Goal: Obtain resource: Obtain resource

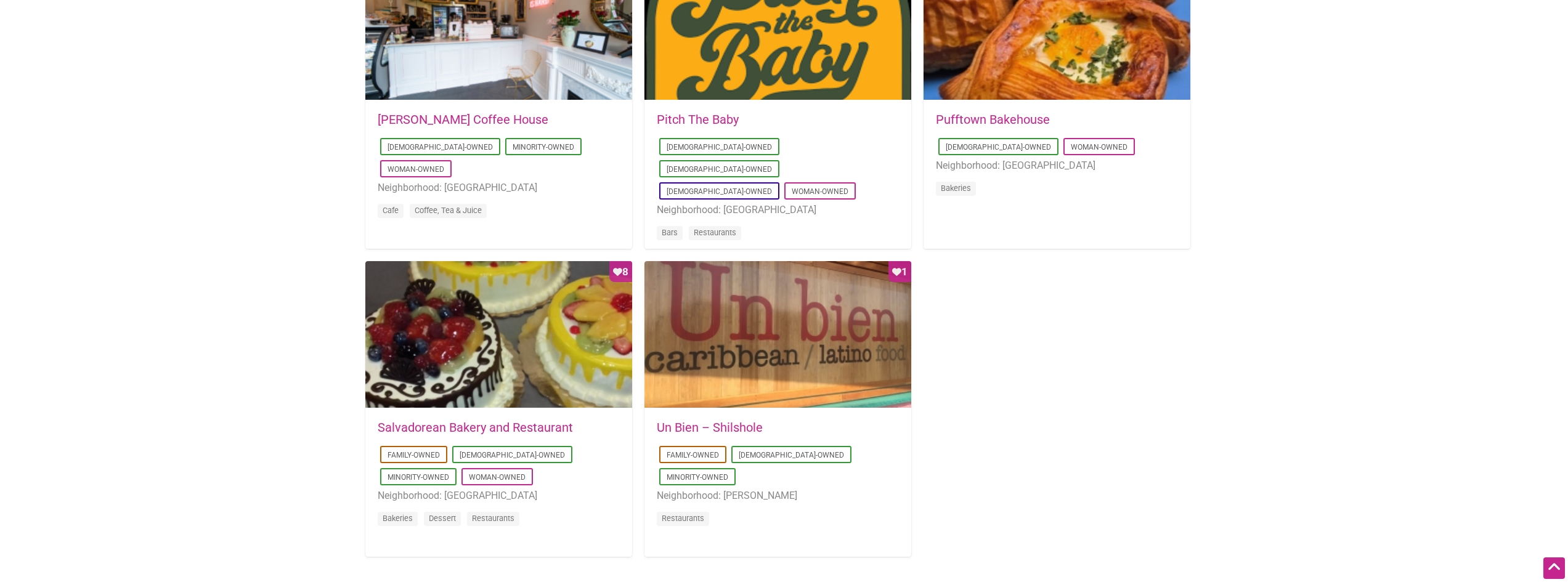
scroll to position [1011, 0]
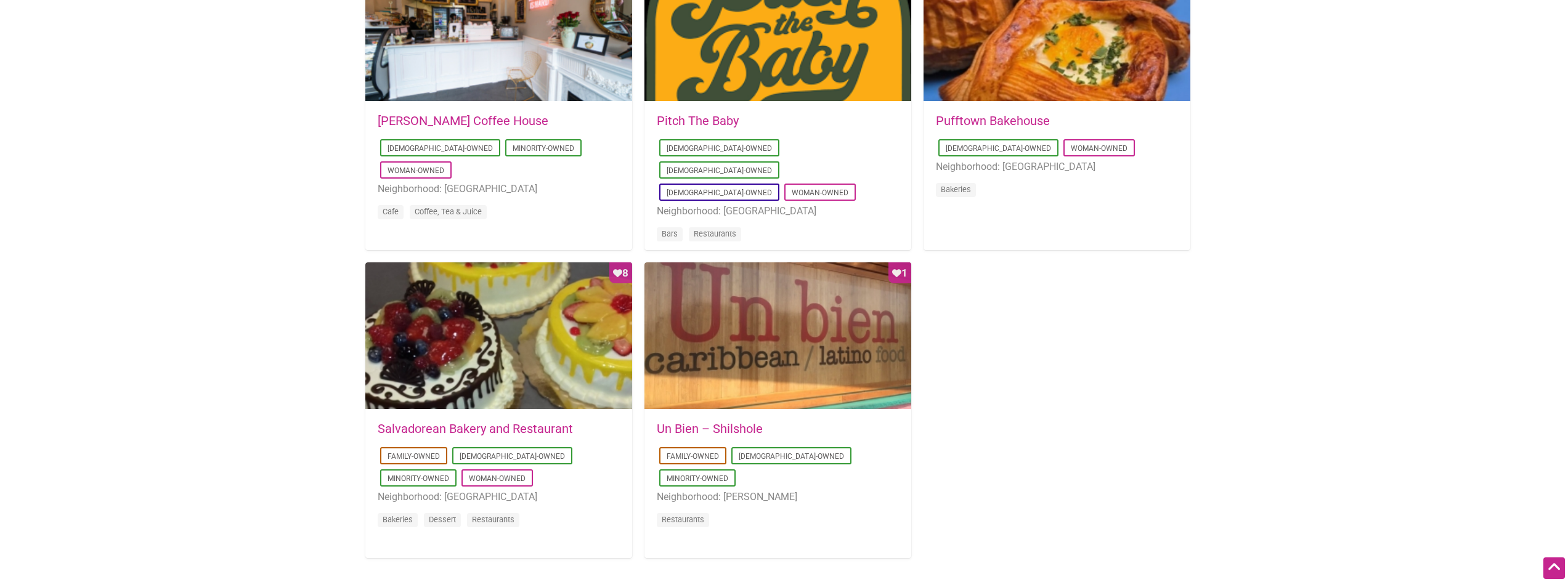
click at [691, 427] on link "Un Bien – Shilshole" at bounding box center [709, 428] width 106 height 14
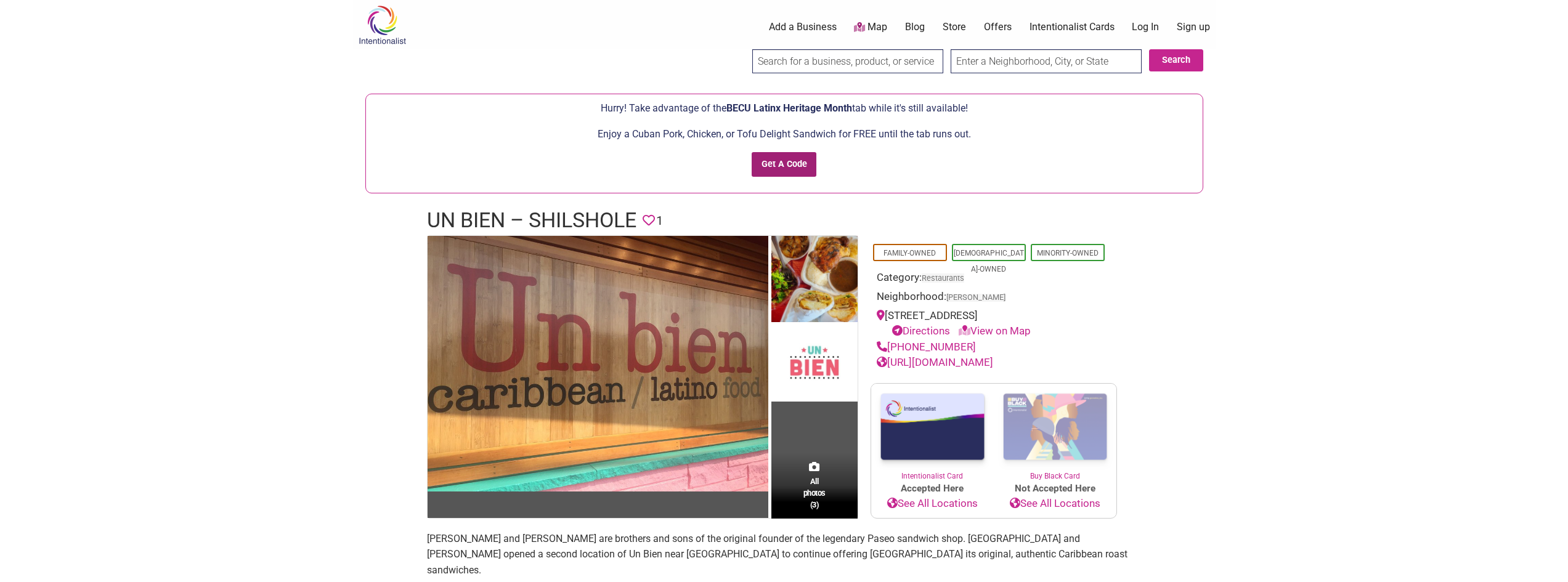
click at [782, 163] on input "Get A Code" at bounding box center [784, 165] width 65 height 25
